Goal: Task Accomplishment & Management: Use online tool/utility

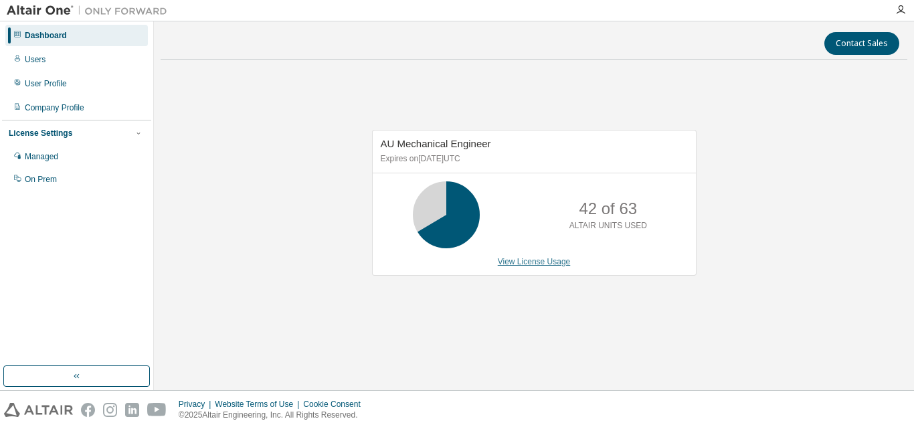
click at [517, 257] on link "View License Usage" at bounding box center [534, 261] width 73 height 9
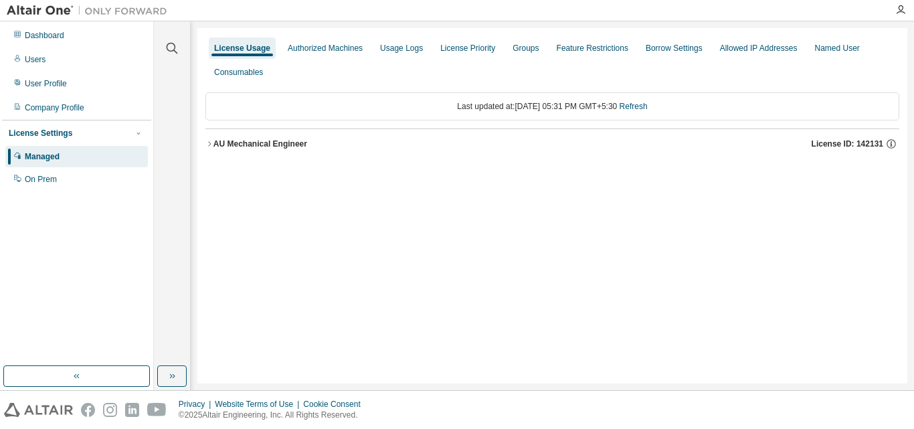
click at [218, 137] on button "AU Mechanical Engineer License ID: 142131" at bounding box center [552, 143] width 694 height 29
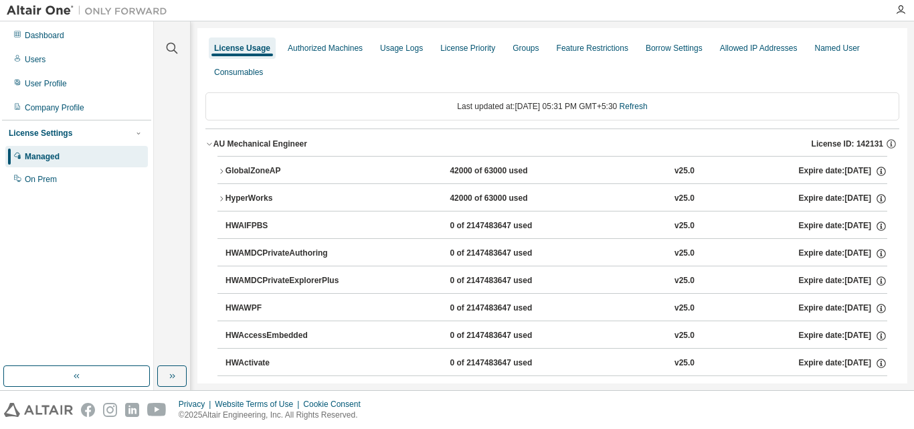
click at [308, 165] on button "GlobalZoneAP 42000 of 63000 used v25.0 Expire date: [DATE]" at bounding box center [552, 171] width 670 height 29
